Goal: Task Accomplishment & Management: Use online tool/utility

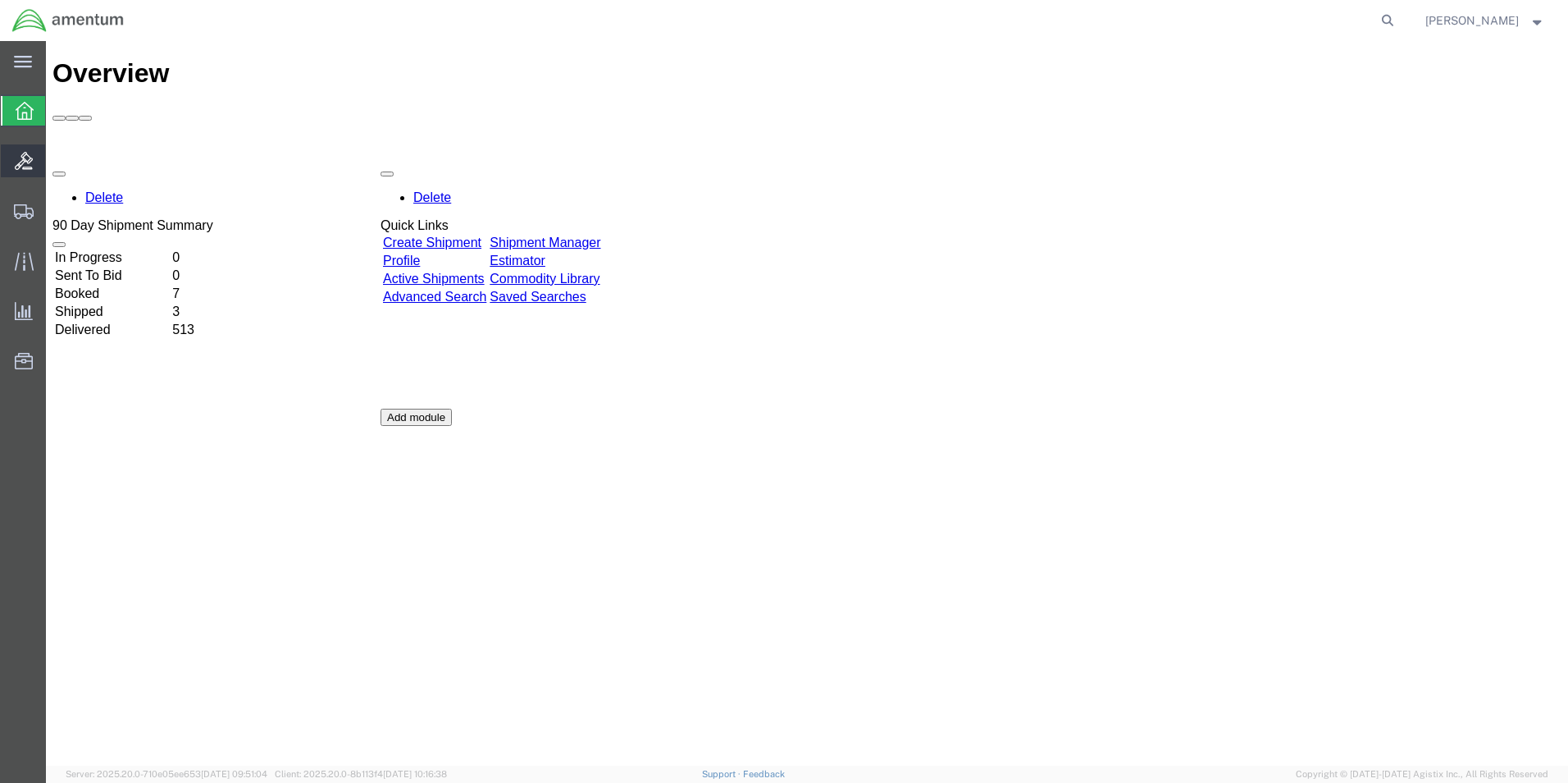
click at [23, 165] on icon at bounding box center [23, 161] width 18 height 18
click at [14, 121] on div at bounding box center [23, 111] width 46 height 30
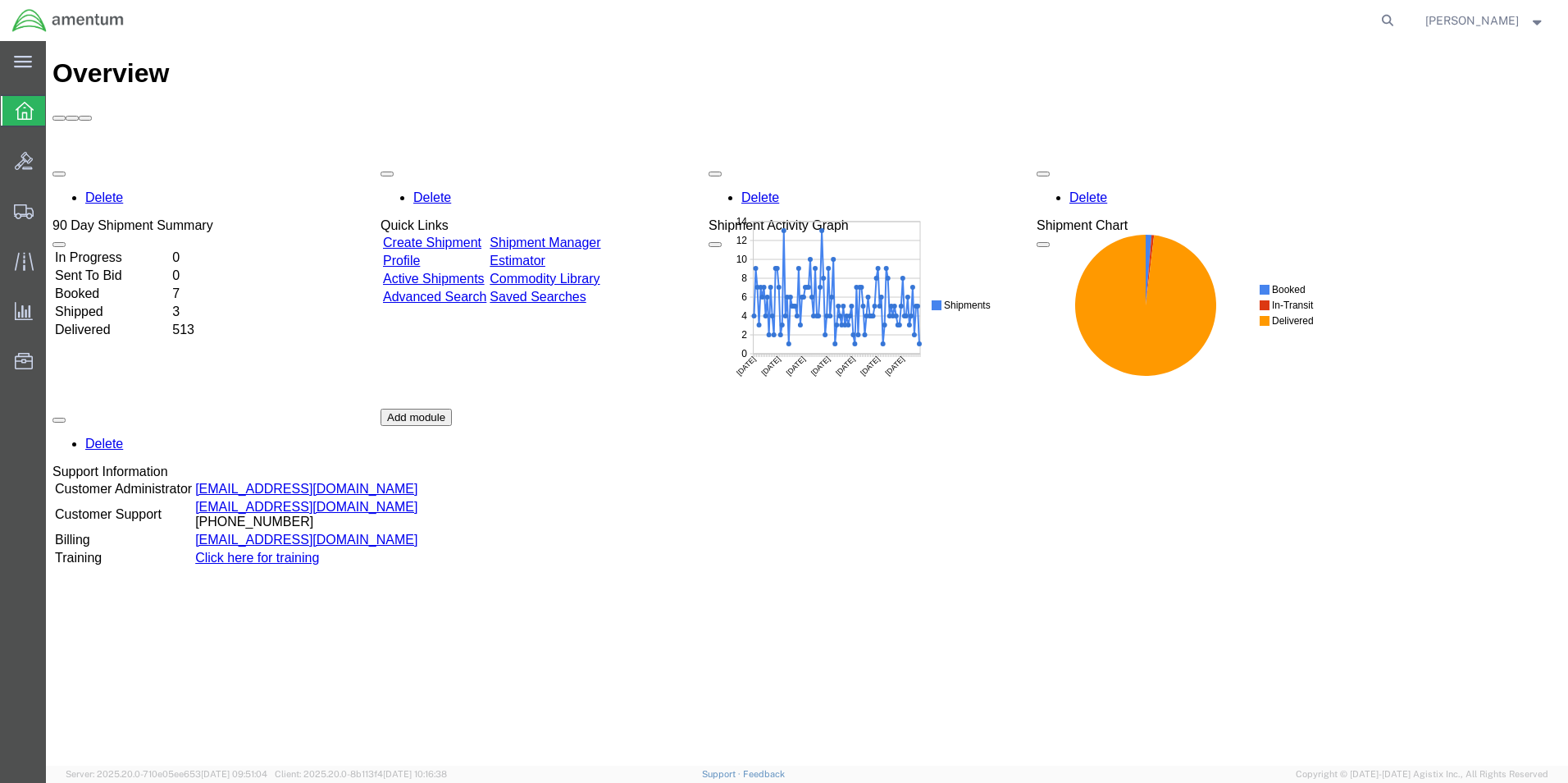
click at [13, 108] on div at bounding box center [23, 111] width 46 height 30
click at [21, 204] on icon at bounding box center [23, 212] width 20 height 14
click at [0, 0] on span "Shipment Manager" at bounding box center [0, 0] width 0 height 0
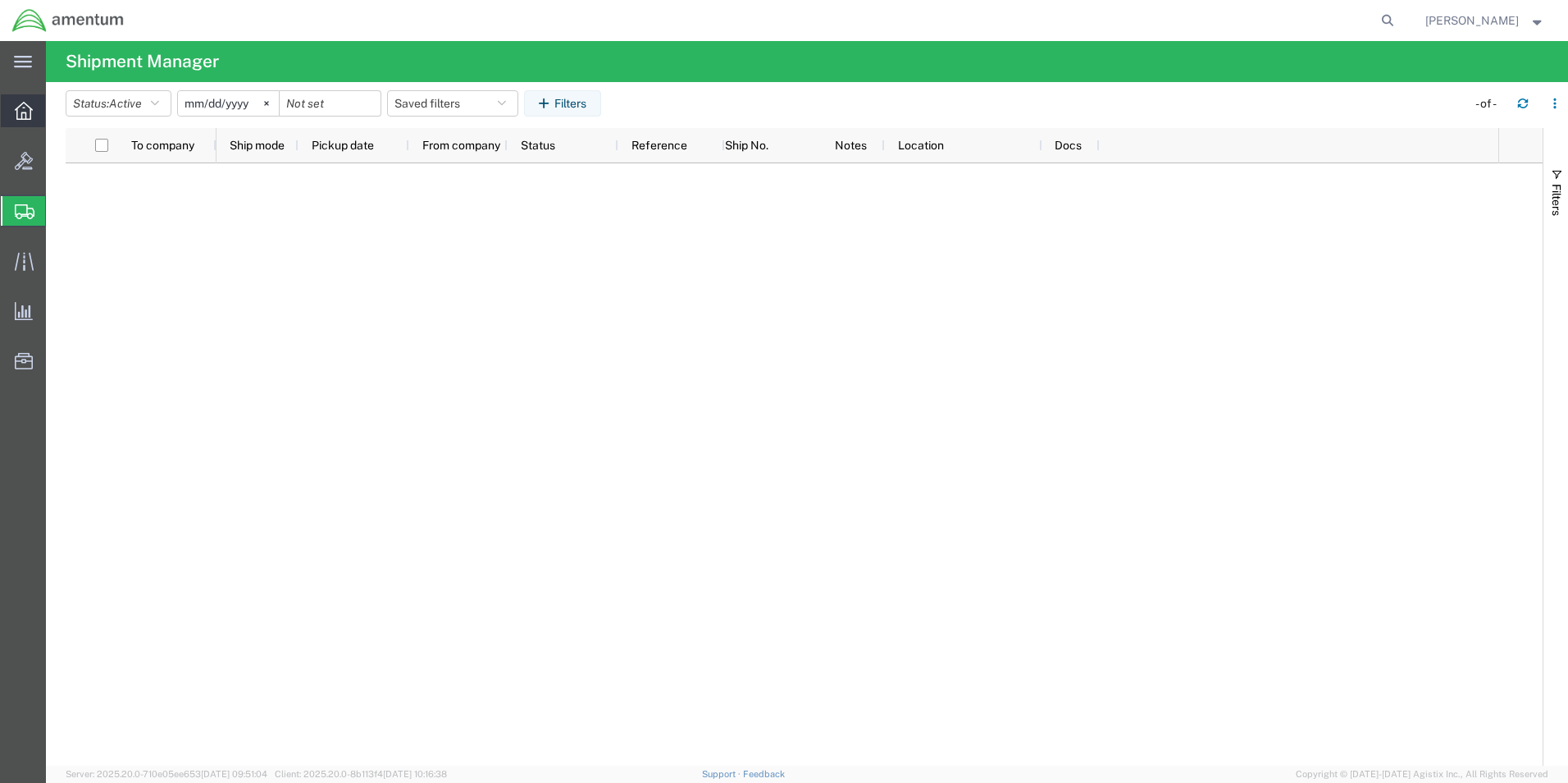
drag, startPoint x: 16, startPoint y: 114, endPoint x: 24, endPoint y: 119, distance: 9.4
click at [17, 114] on icon at bounding box center [23, 111] width 18 height 18
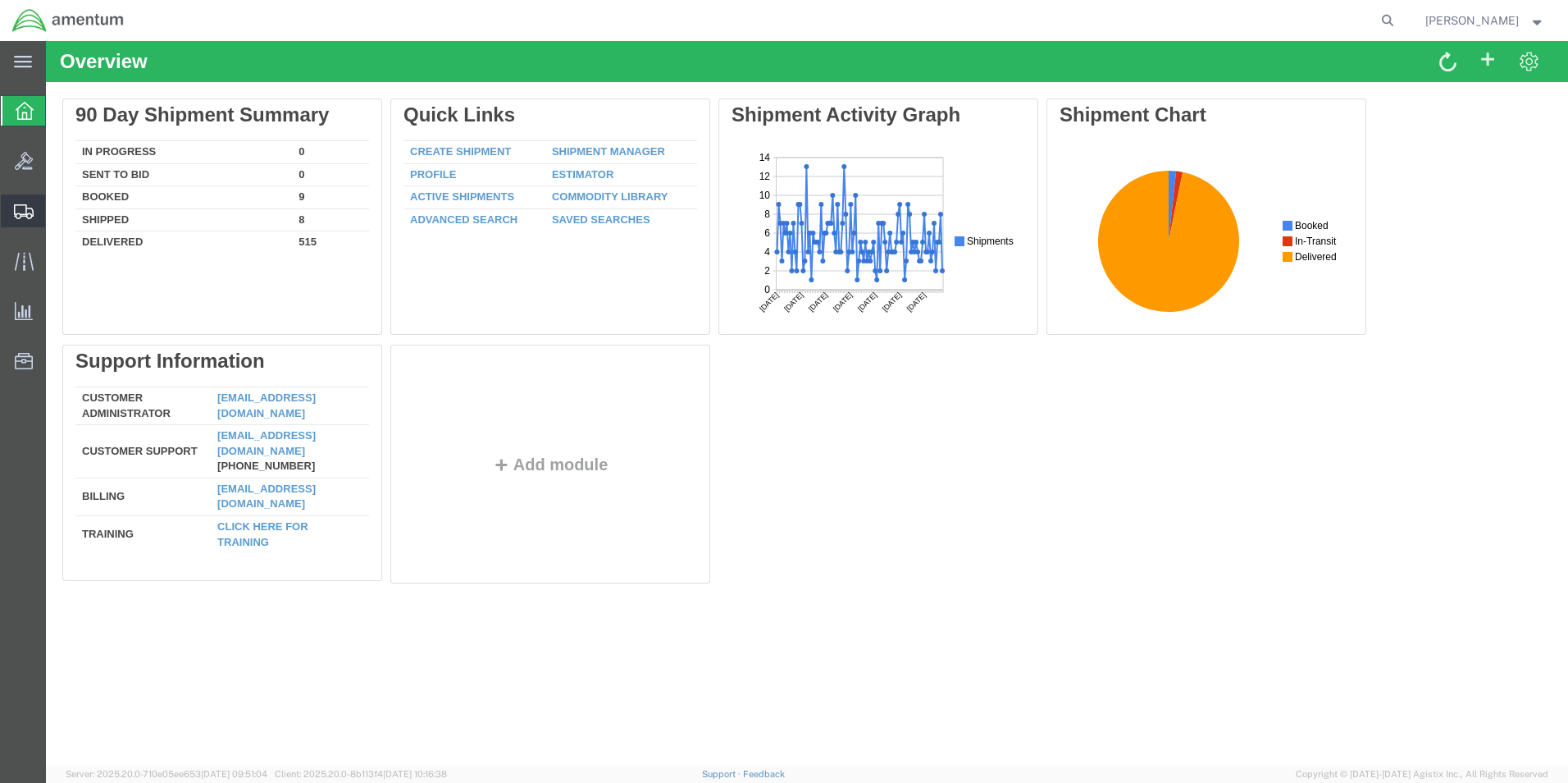
click at [0, 0] on span "Shipment Manager" at bounding box center [0, 0] width 0 height 0
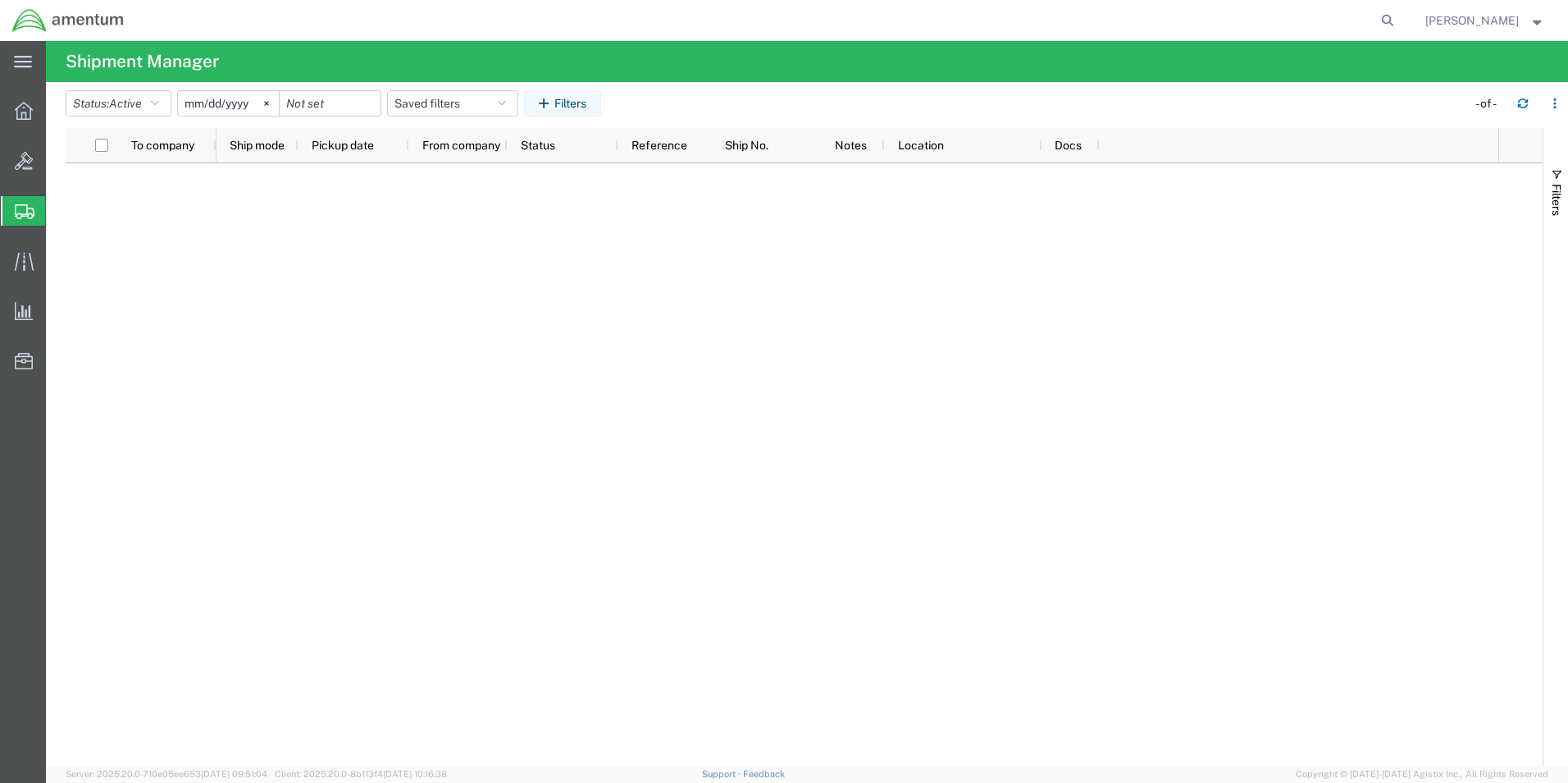
click at [0, 0] on span "Shipment Manager" at bounding box center [0, 0] width 0 height 0
click at [24, 109] on icon at bounding box center [23, 111] width 18 height 18
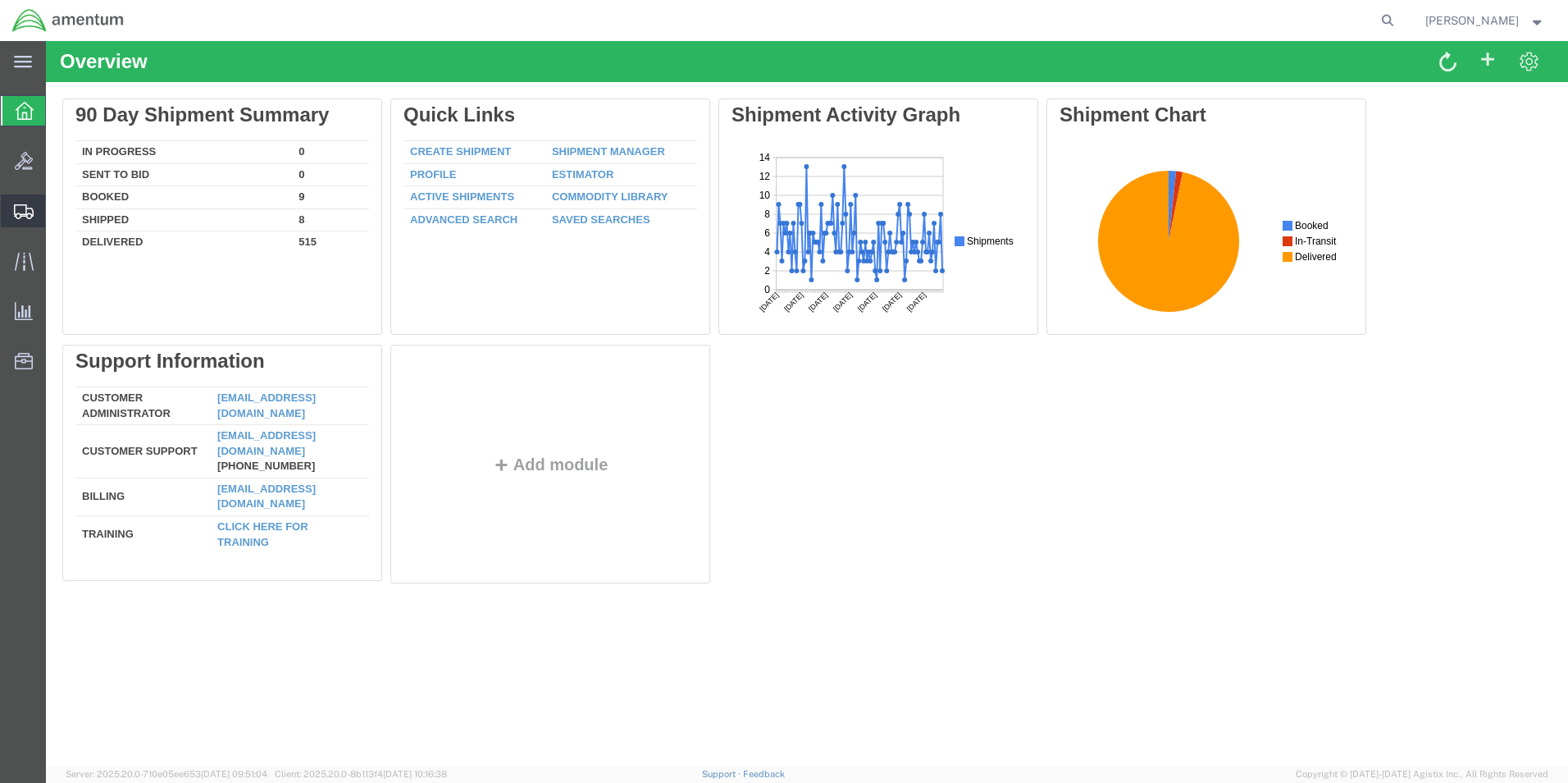
click at [0, 0] on span "Shipment Manager" at bounding box center [0, 0] width 0 height 0
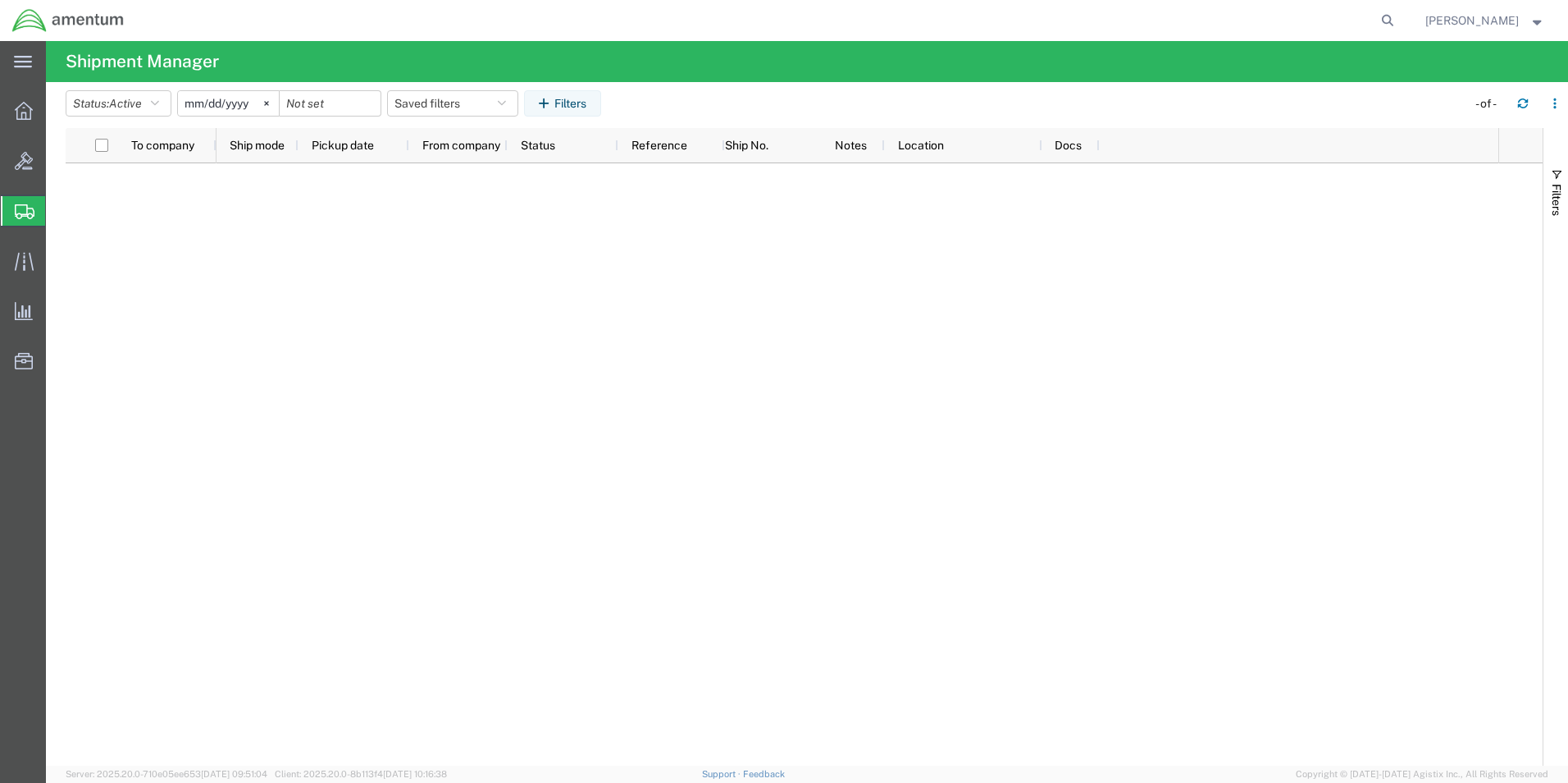
click at [0, 0] on span "Shipment Manager" at bounding box center [0, 0] width 0 height 0
click at [18, 110] on icon at bounding box center [23, 111] width 18 height 18
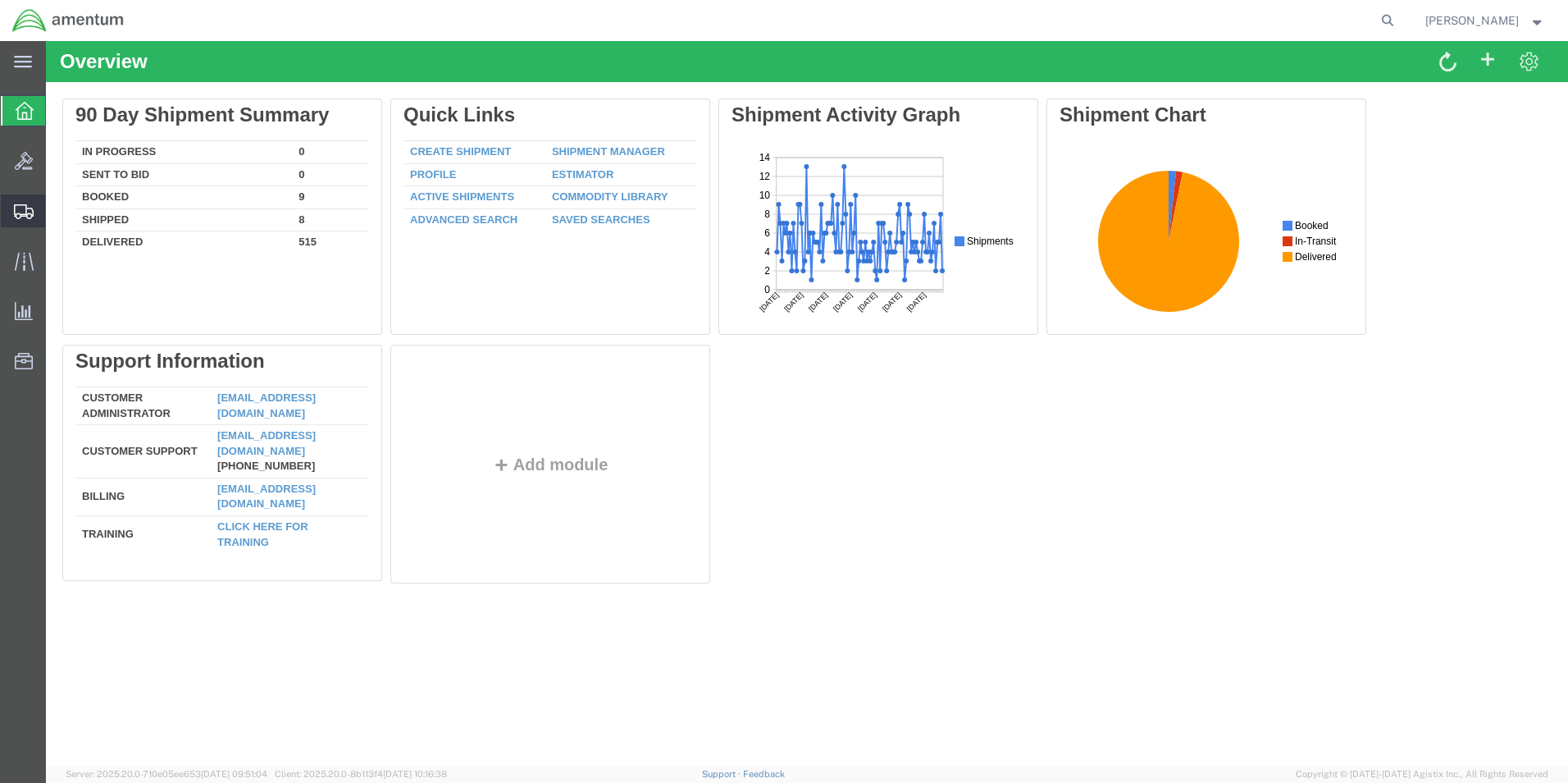
click at [0, 0] on span "Shipment Manager" at bounding box center [0, 0] width 0 height 0
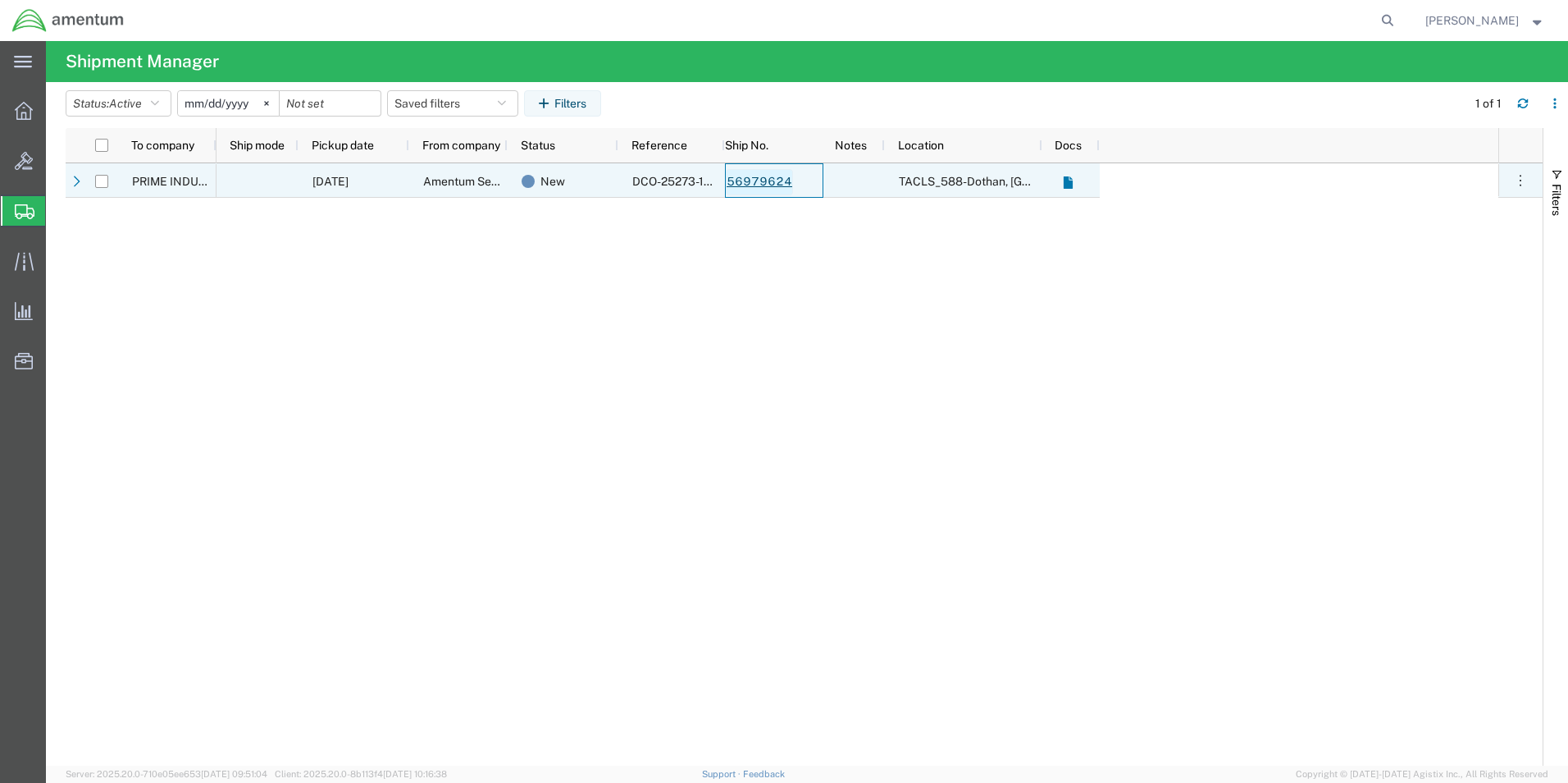
click at [759, 180] on link "56979624" at bounding box center [759, 182] width 67 height 26
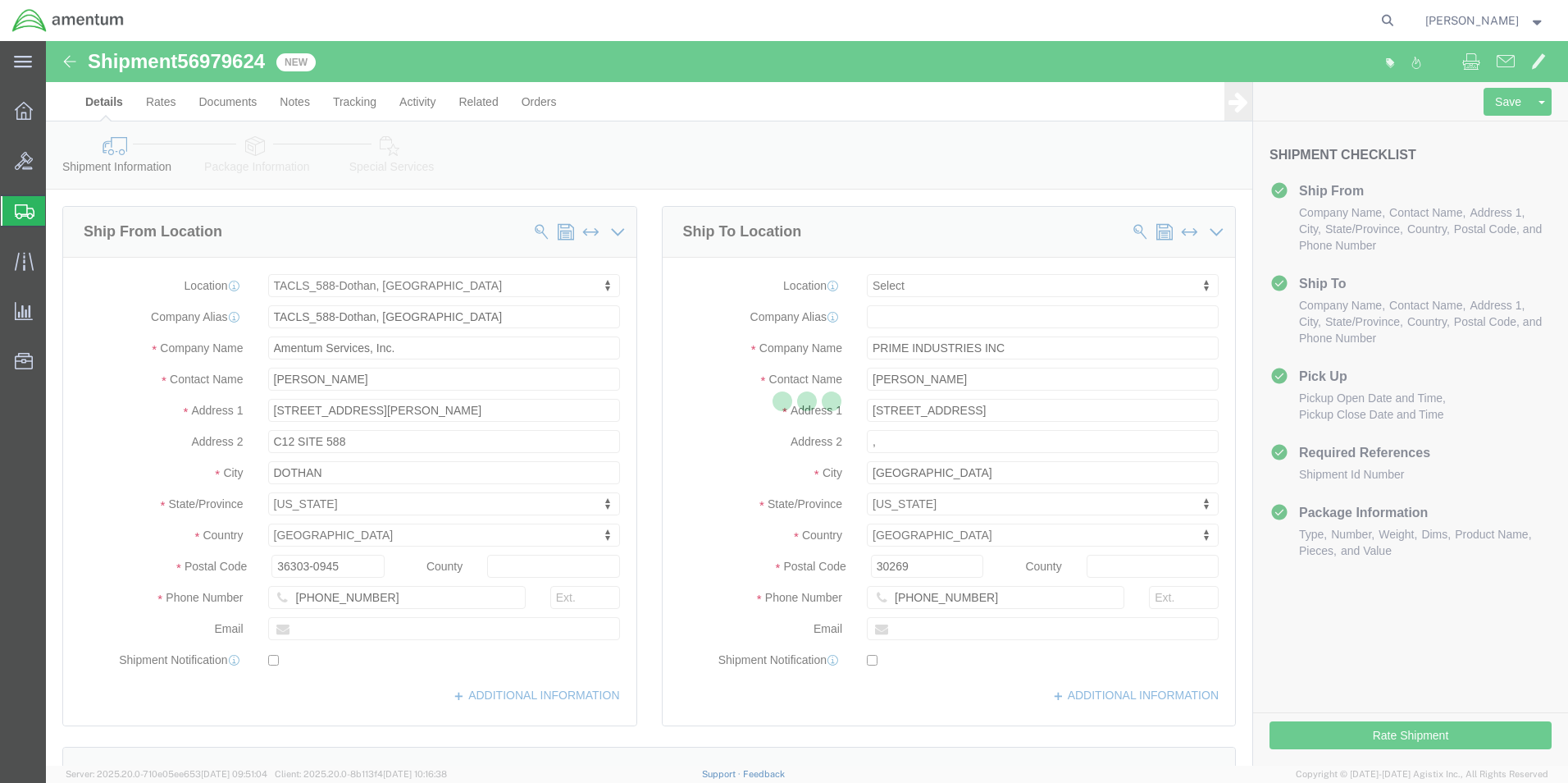
select select "42706"
select select
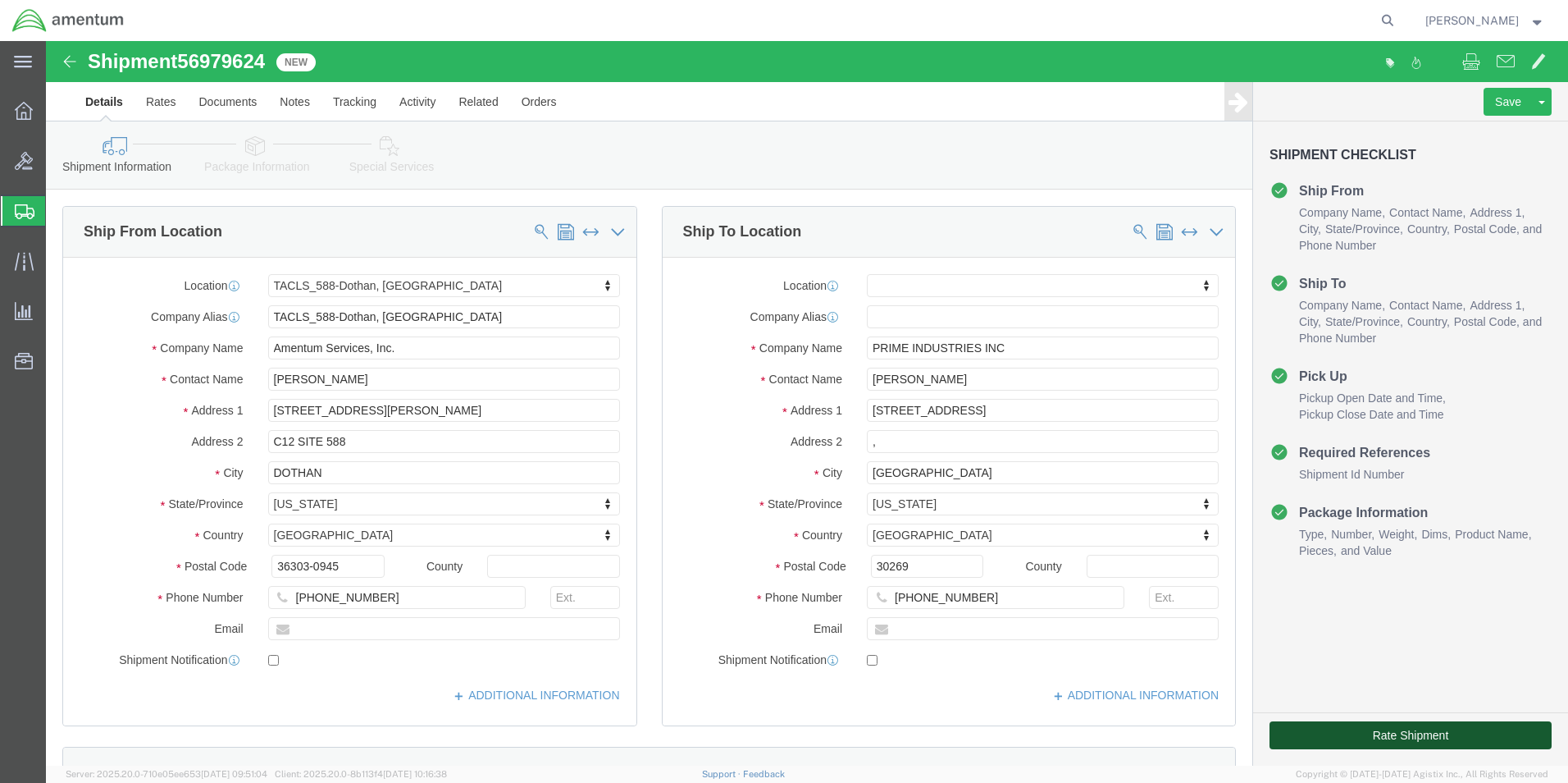
click button "Rate Shipment"
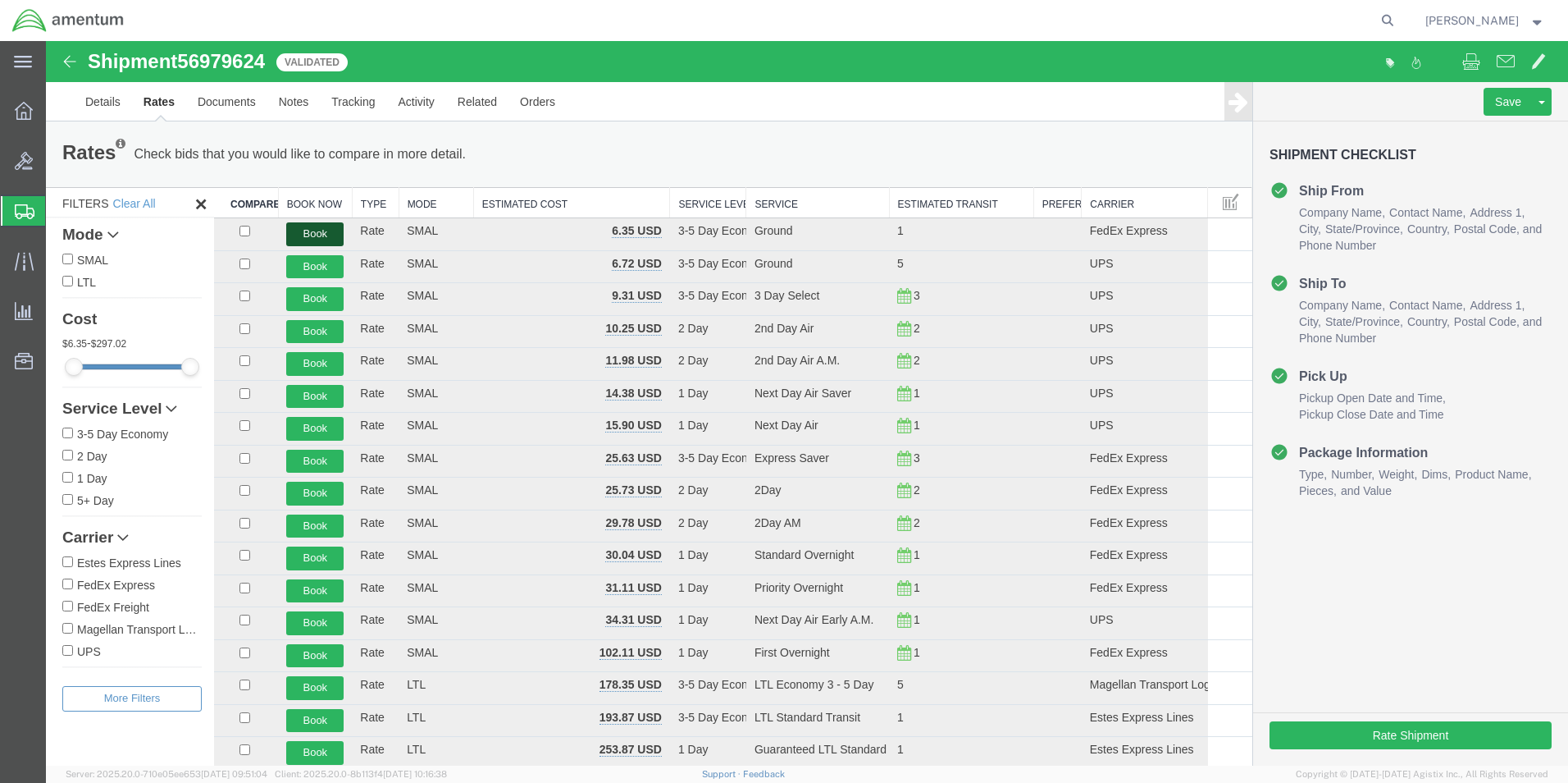
drag, startPoint x: 319, startPoint y: 230, endPoint x: 330, endPoint y: 230, distance: 11.0
click at [318, 230] on button "Book" at bounding box center [315, 234] width 58 height 23
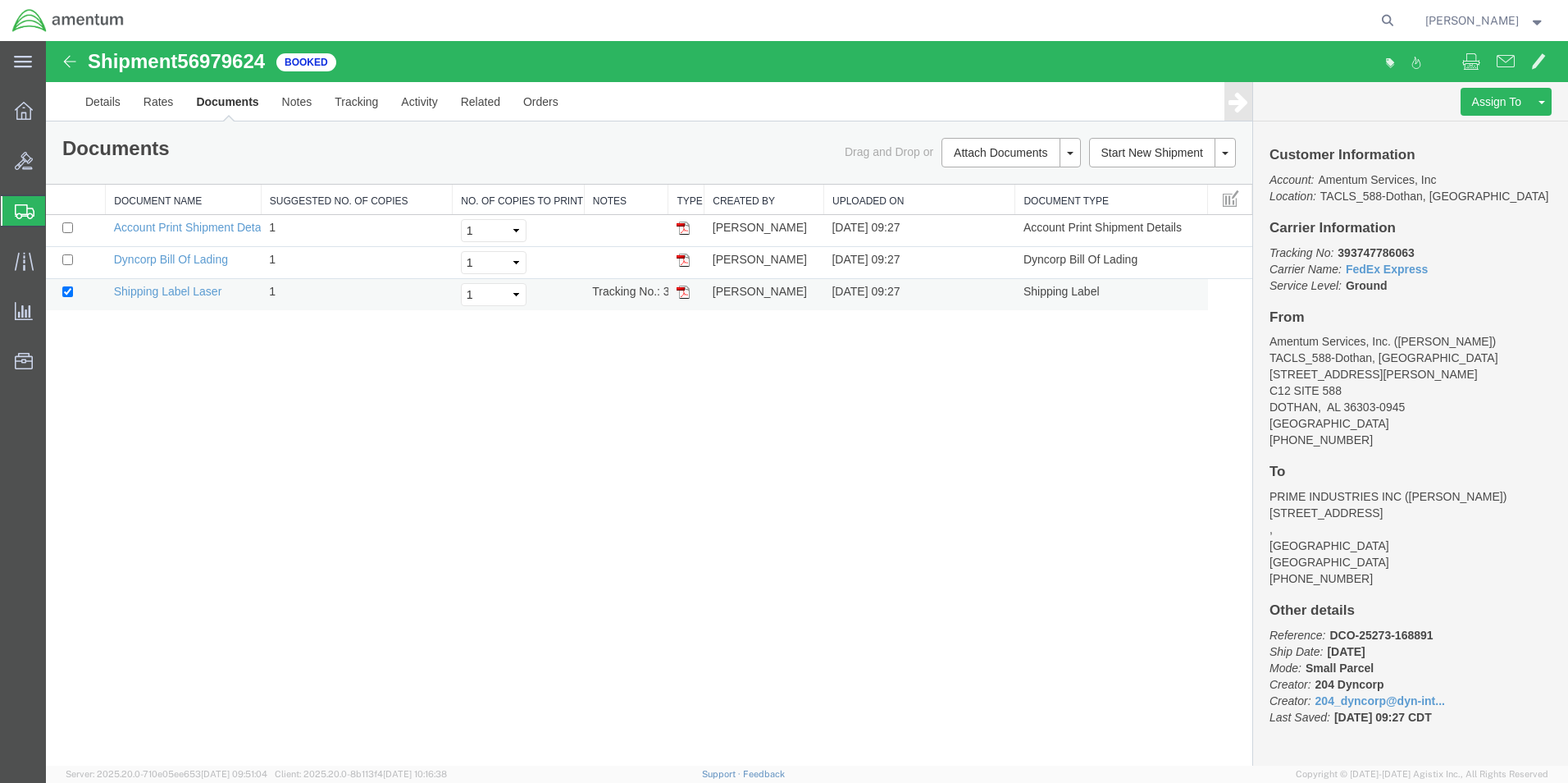
click at [684, 294] on img at bounding box center [683, 292] width 13 height 14
click at [20, 111] on icon at bounding box center [23, 111] width 18 height 18
